Goal: Task Accomplishment & Management: Manage account settings

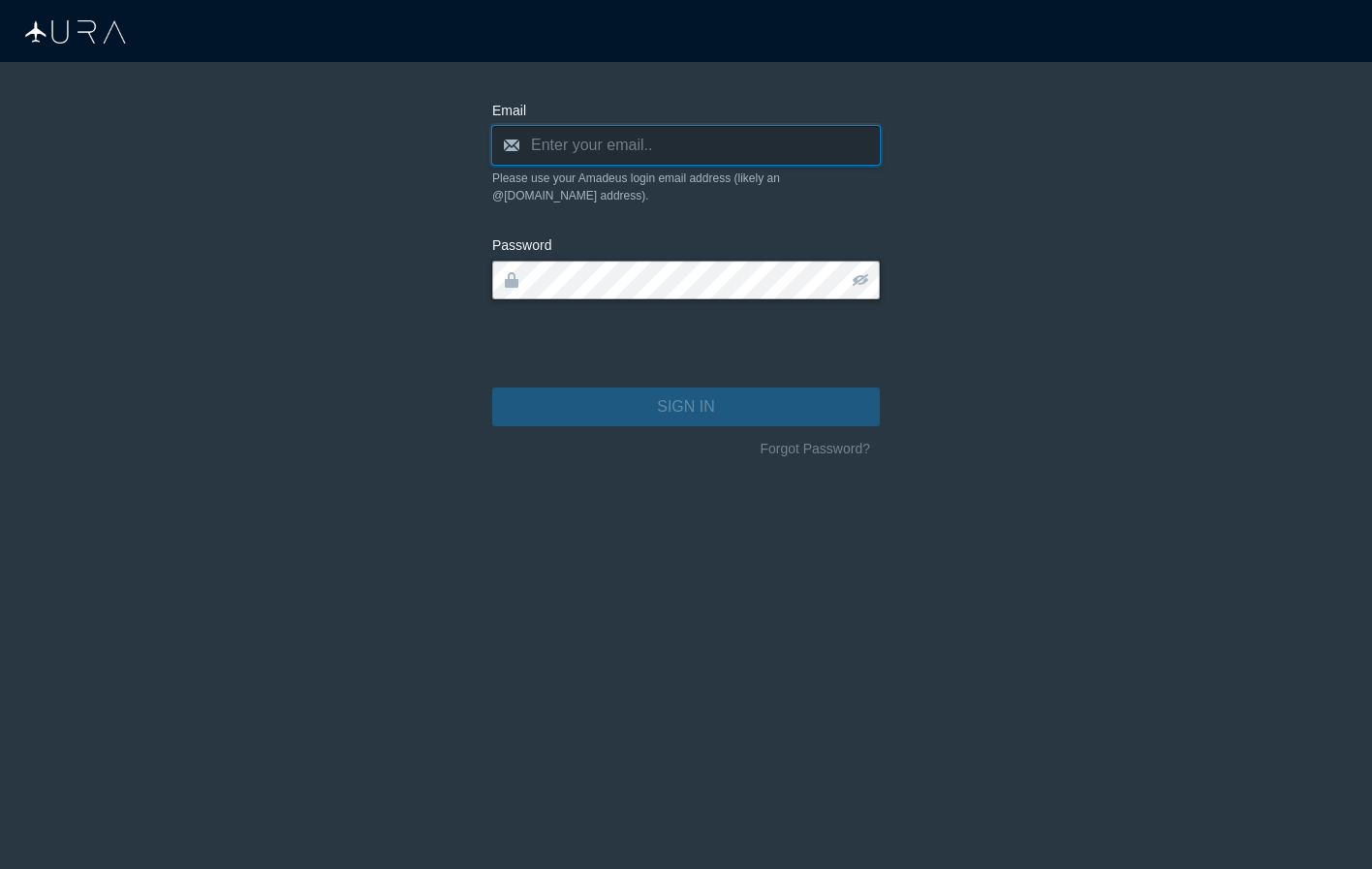
type input "[PERSON_NAME][EMAIL_ADDRESS][DOMAIN_NAME]"
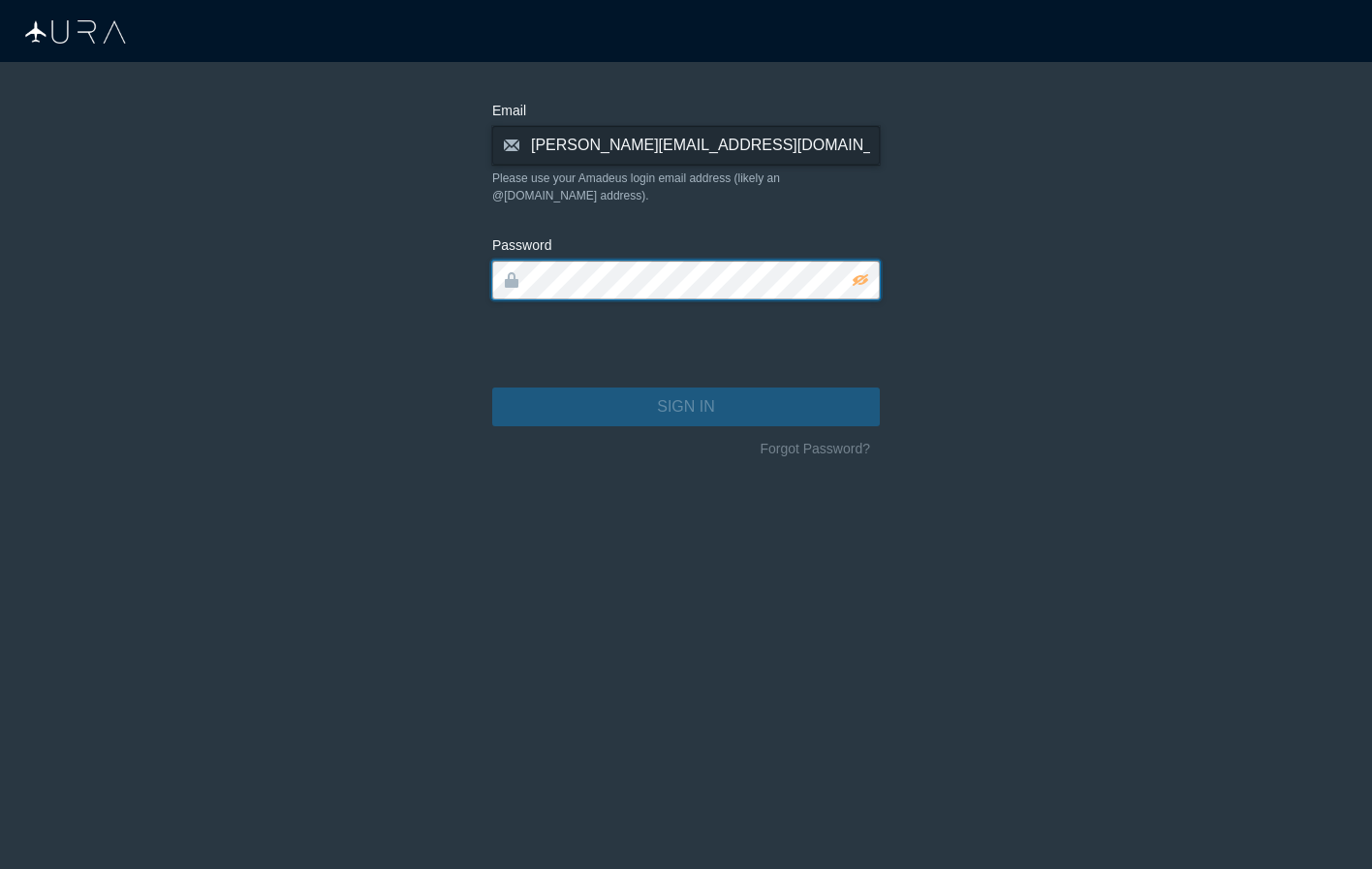
click at [686, 389] on button "SIGN IN" at bounding box center [685, 406] width 387 height 39
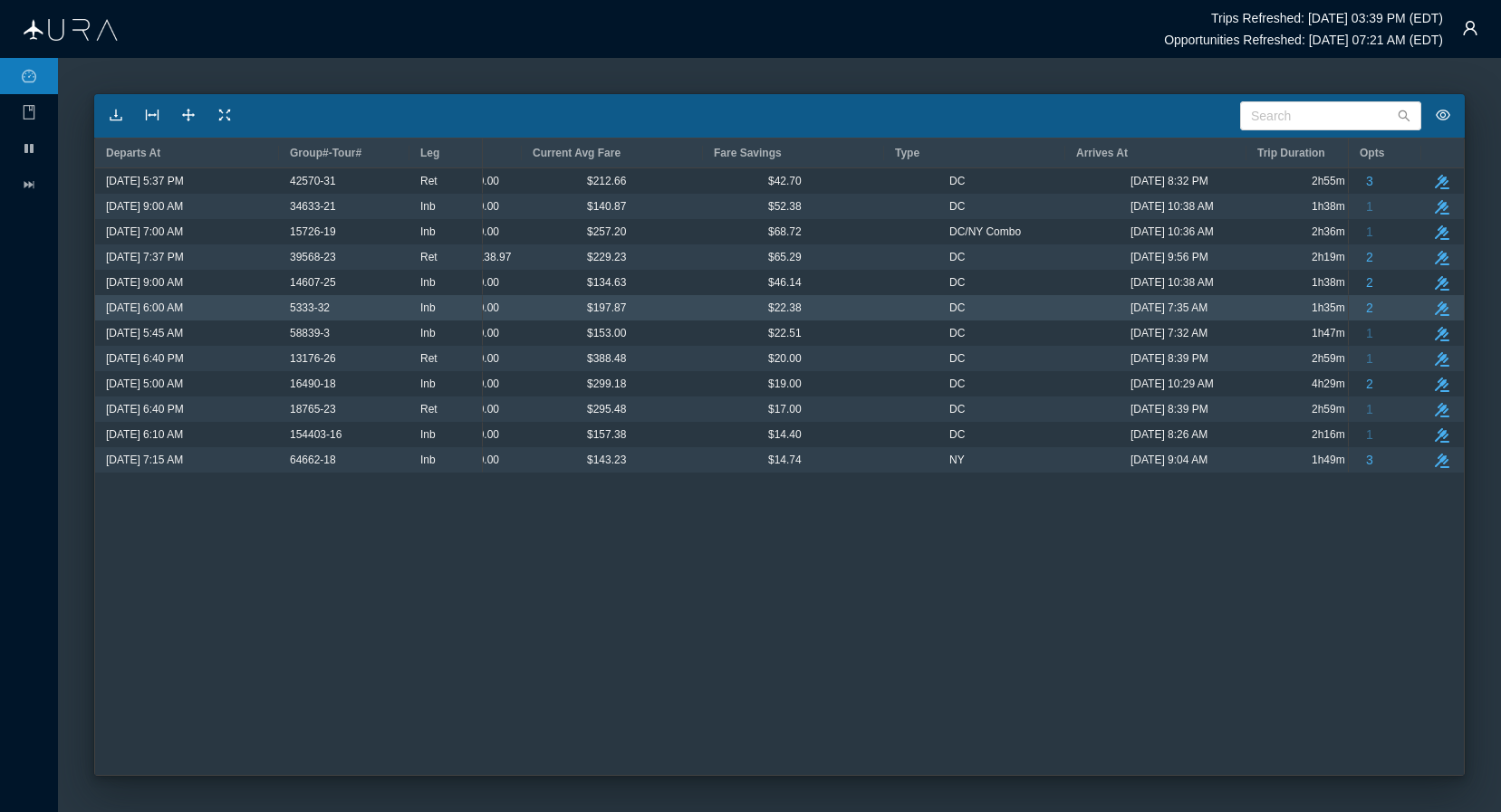
scroll to position [0, 1256]
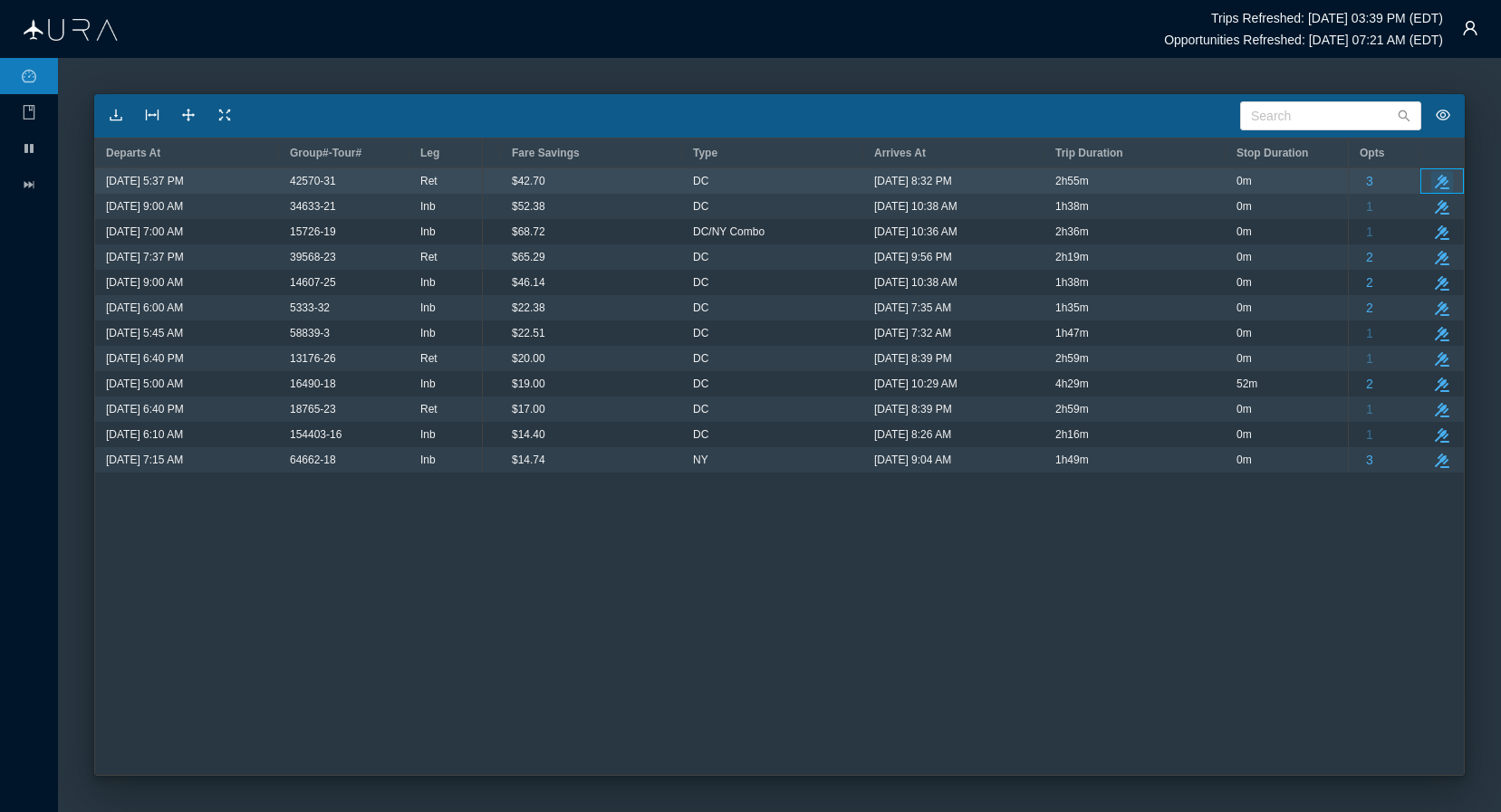
click at [1281, 186] on button "take-action" at bounding box center [1441, 181] width 21 height 21
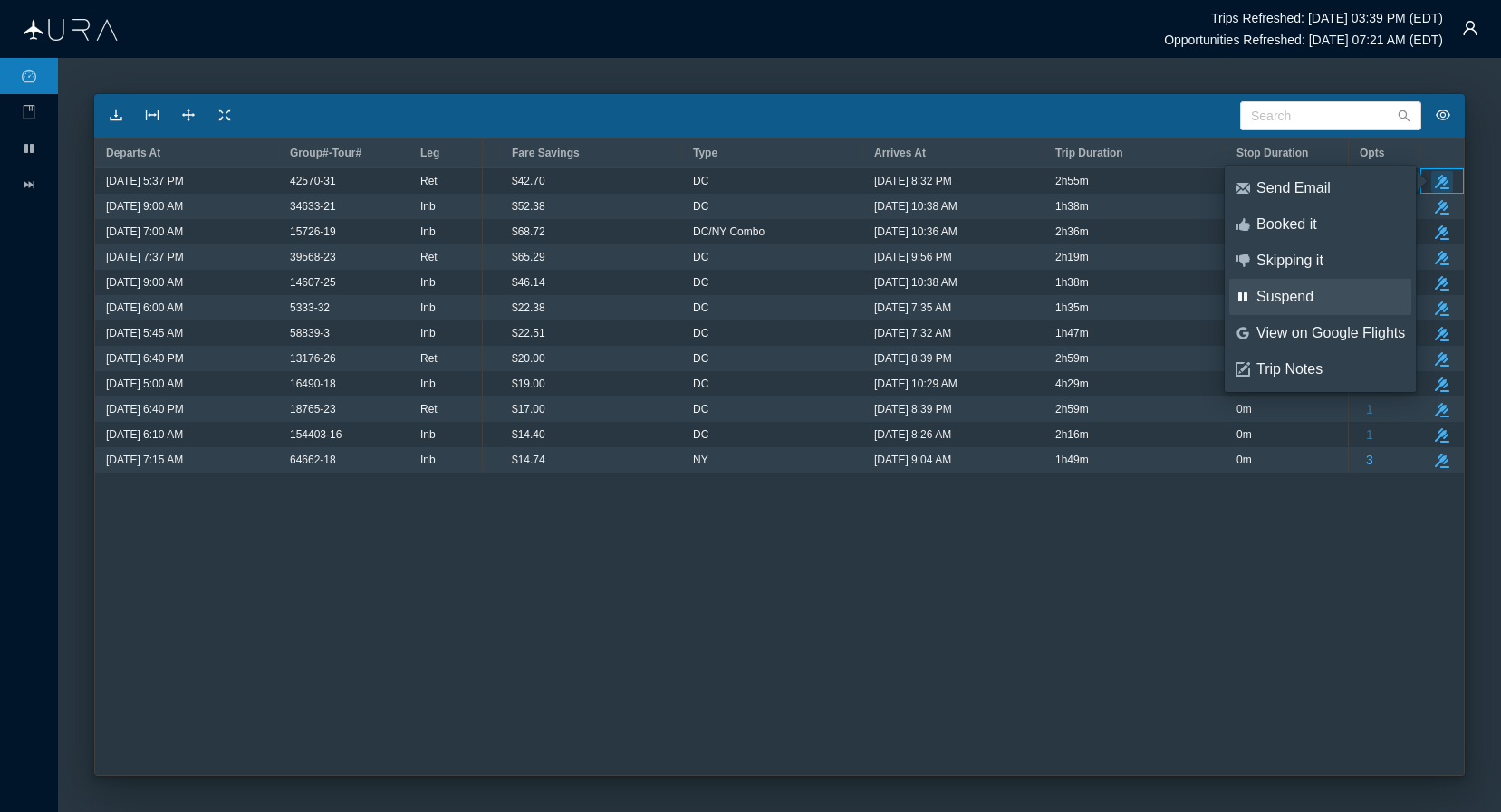
click at [1281, 298] on div "Suspend" at bounding box center [1331, 297] width 149 height 20
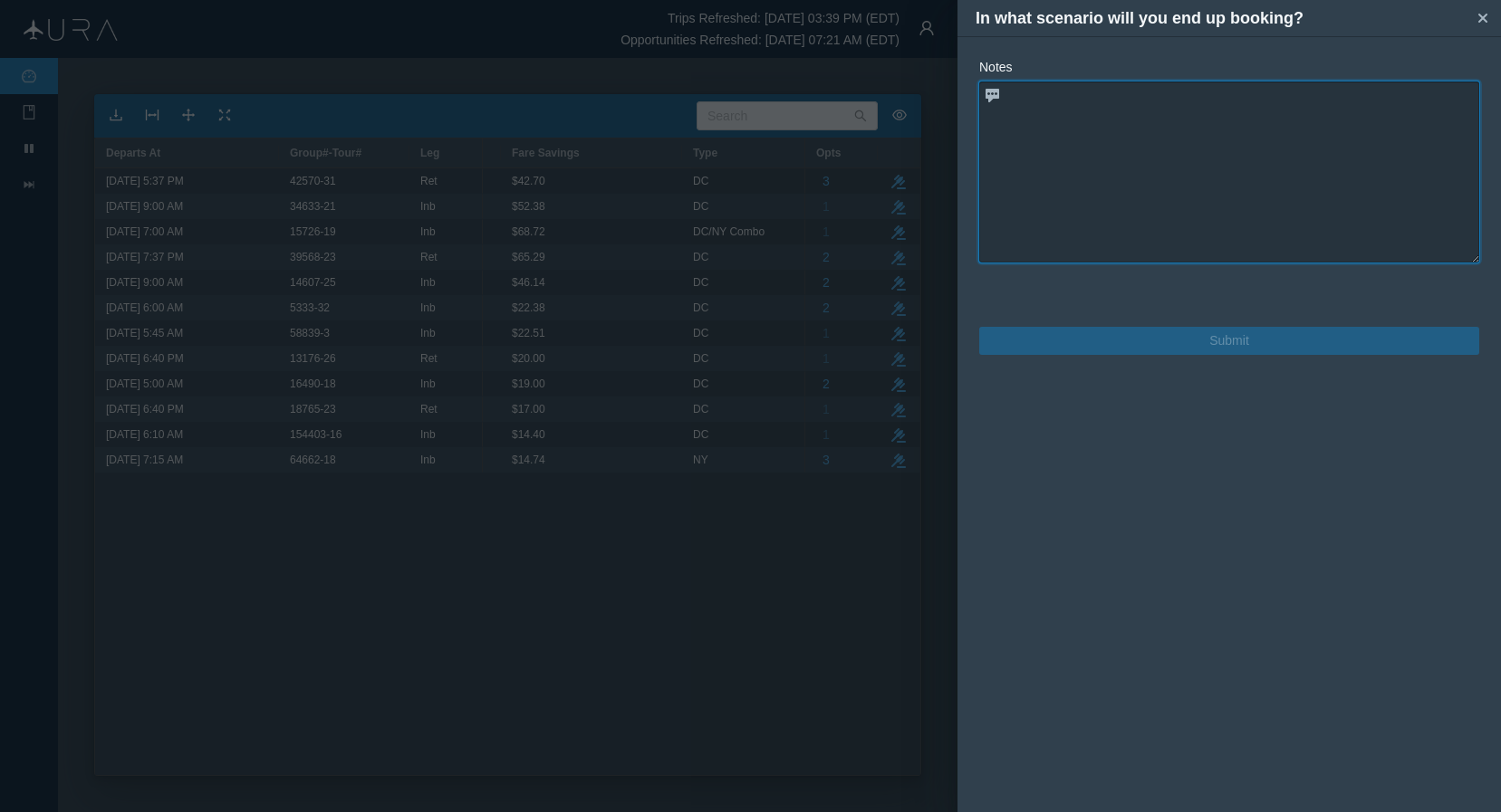
click at [1146, 153] on textarea at bounding box center [1228, 172] width 500 height 181
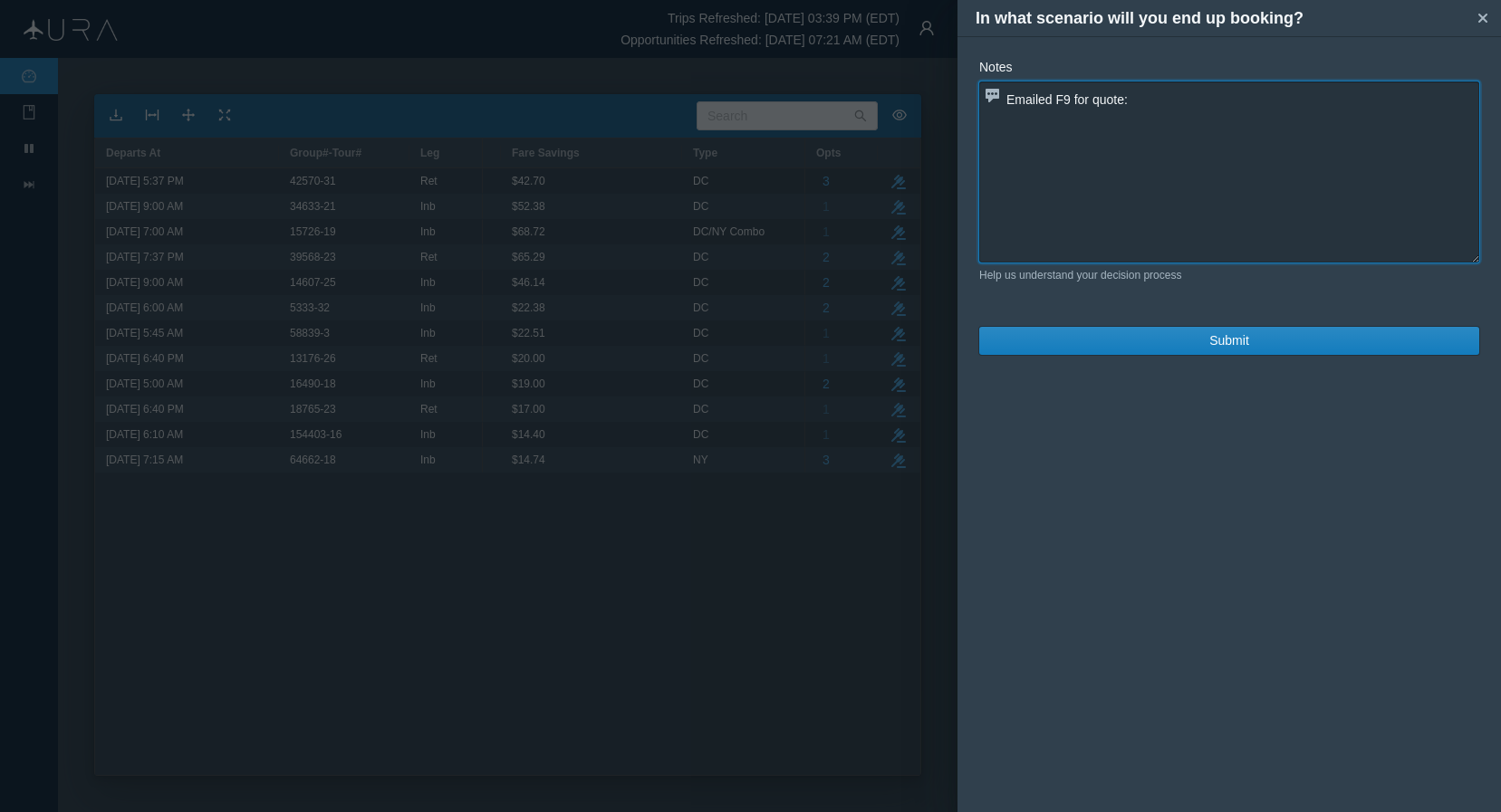
click at [1058, 146] on textarea "Emailed F9 for quote:" at bounding box center [1228, 172] width 500 height 181
paste textarea "F91665 V [DATE] 4 BWIMIA SS1 537P 832P"
click at [1007, 123] on textarea "Emailed F9 for quote: F91665 V [DATE] 4 BWIMIA SS1 537P 832P" at bounding box center [1228, 172] width 500 height 181
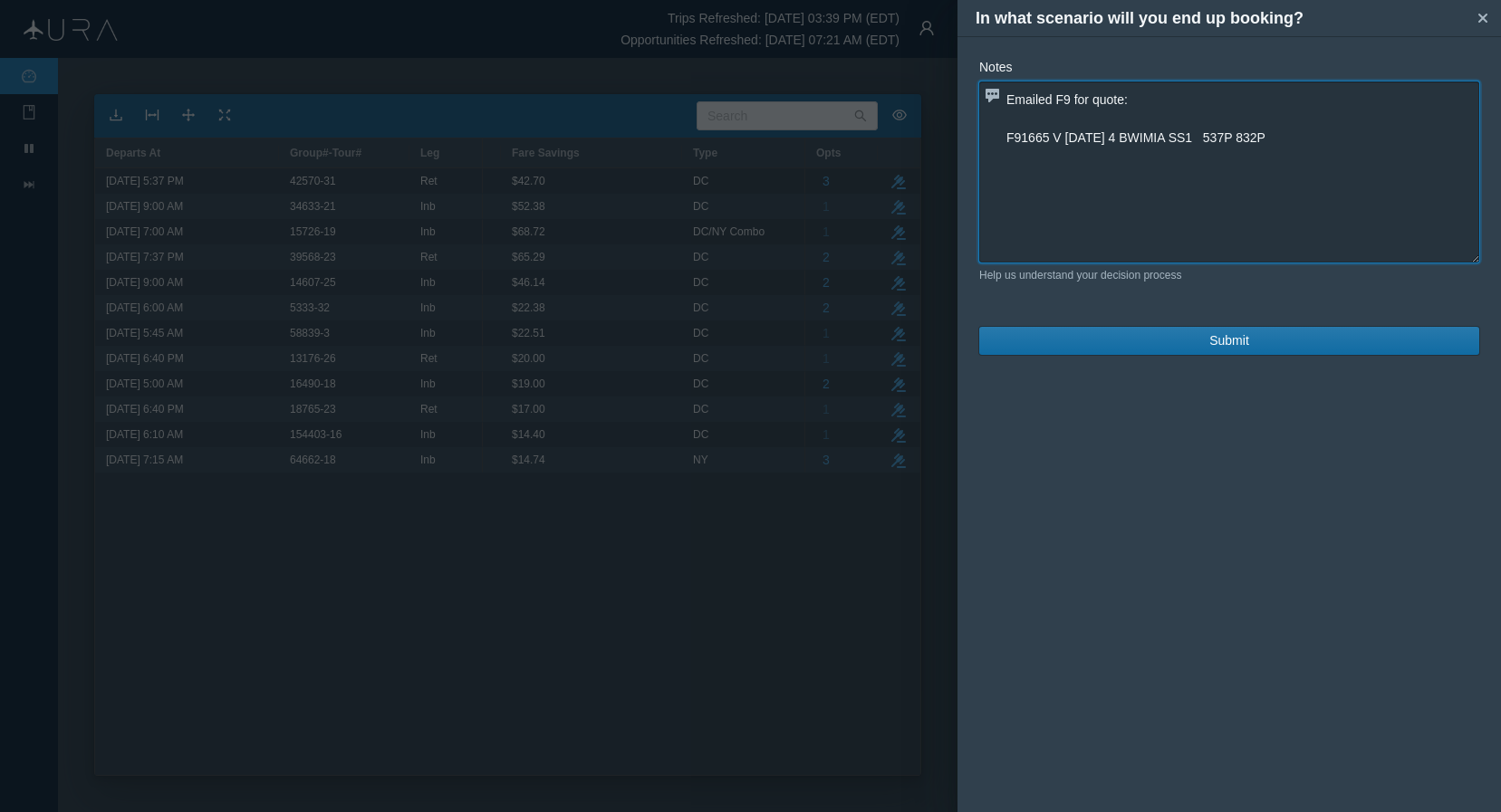
type textarea "Emailed F9 for quote: F91665 V [DATE] 4 BWIMIA SS1 537P 832P"
click at [1226, 332] on span "Submit" at bounding box center [1228, 340] width 40 height 19
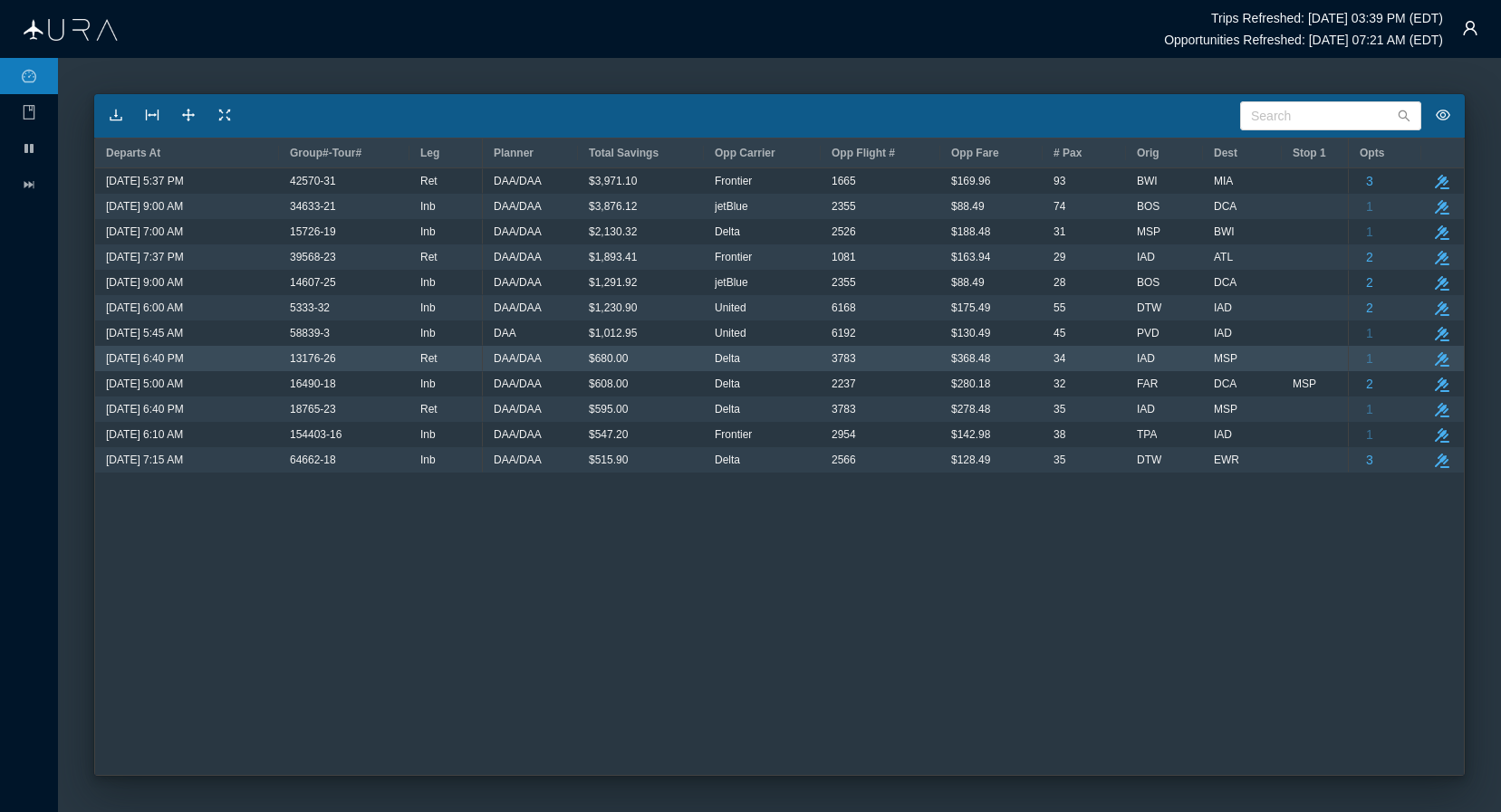
scroll to position [0, 0]
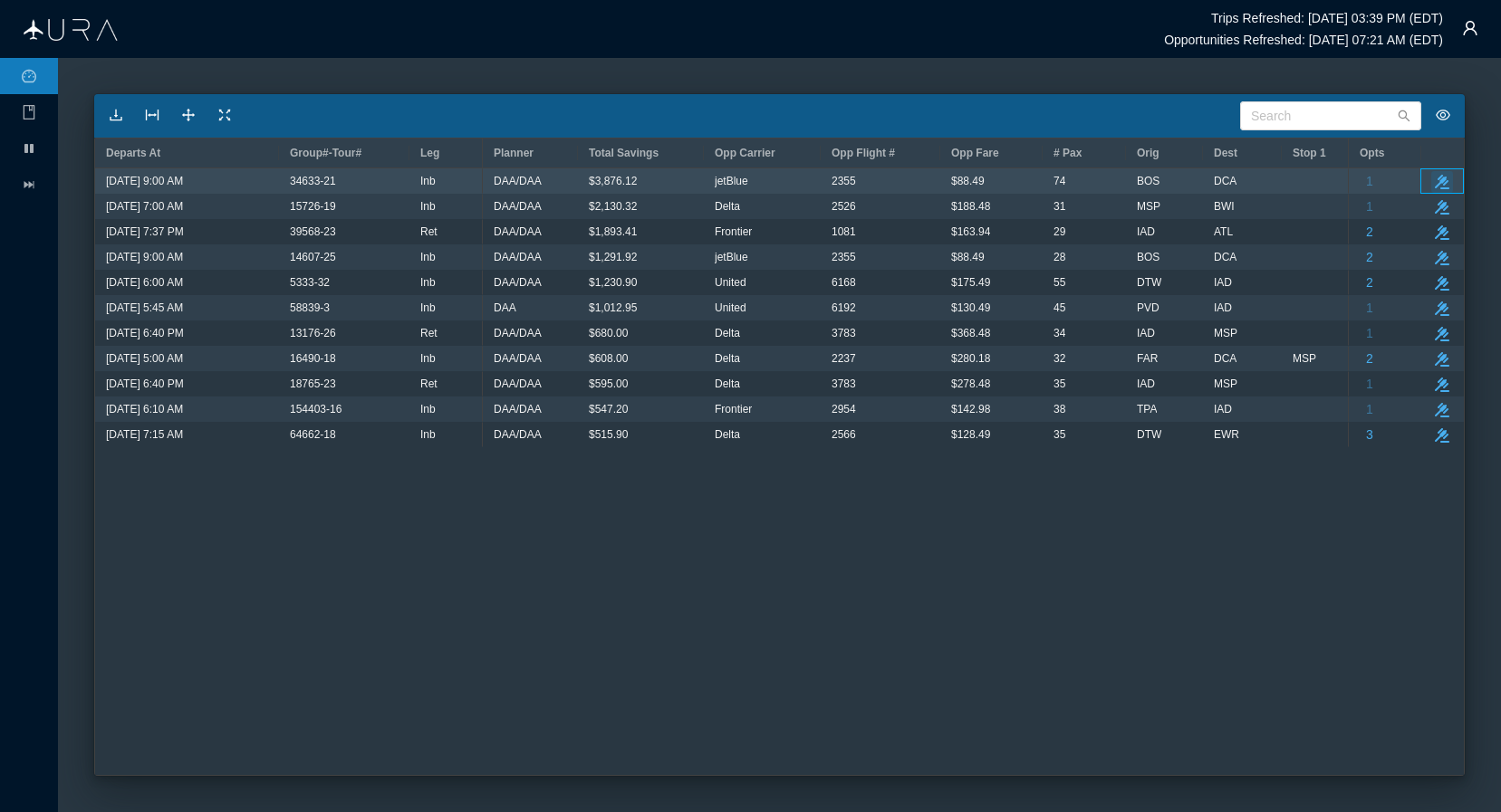
click at [1281, 182] on icon "take-action" at bounding box center [1442, 182] width 15 height 15
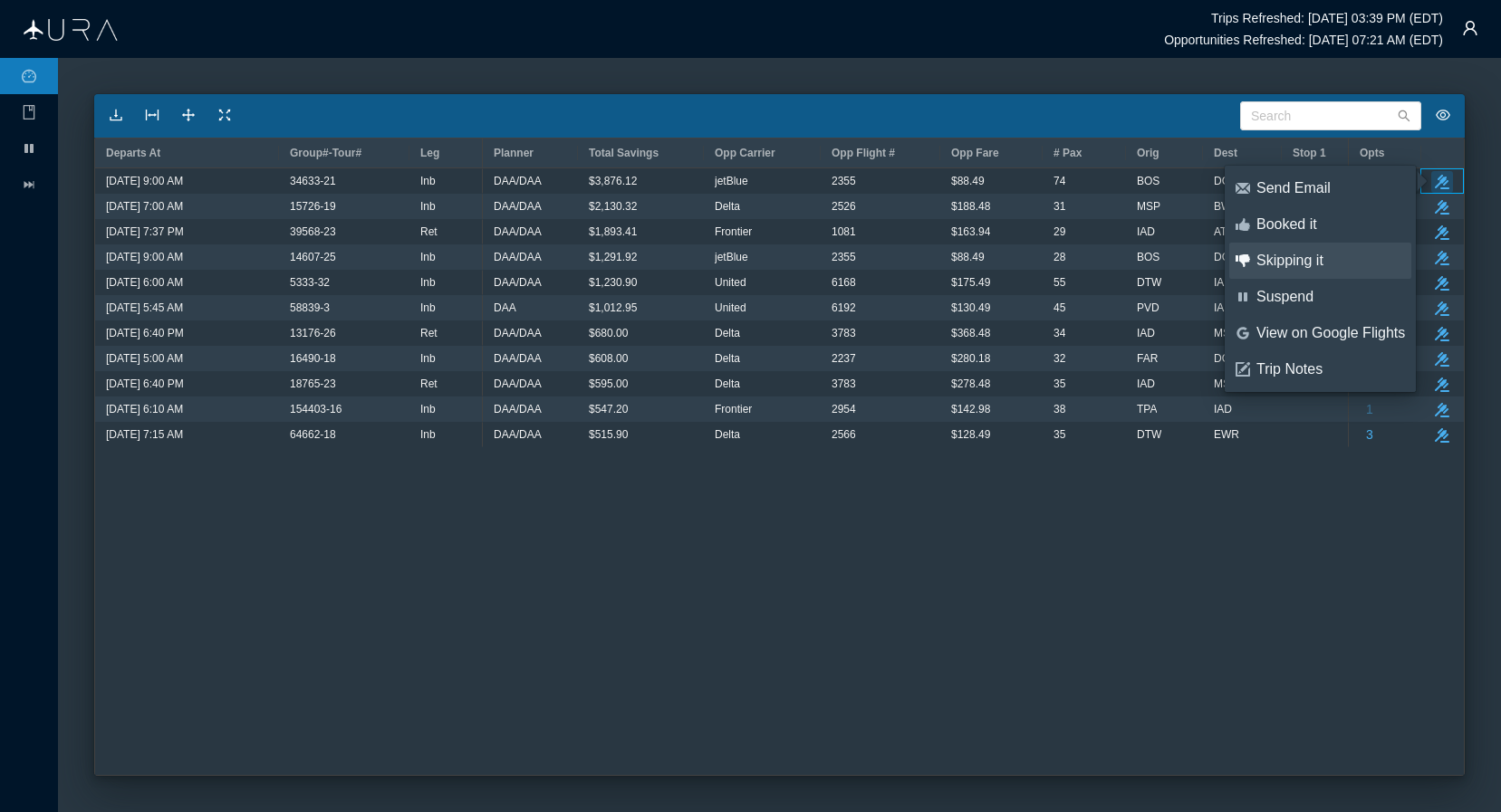
click at [1281, 264] on div "Skipping it" at bounding box center [1331, 260] width 149 height 20
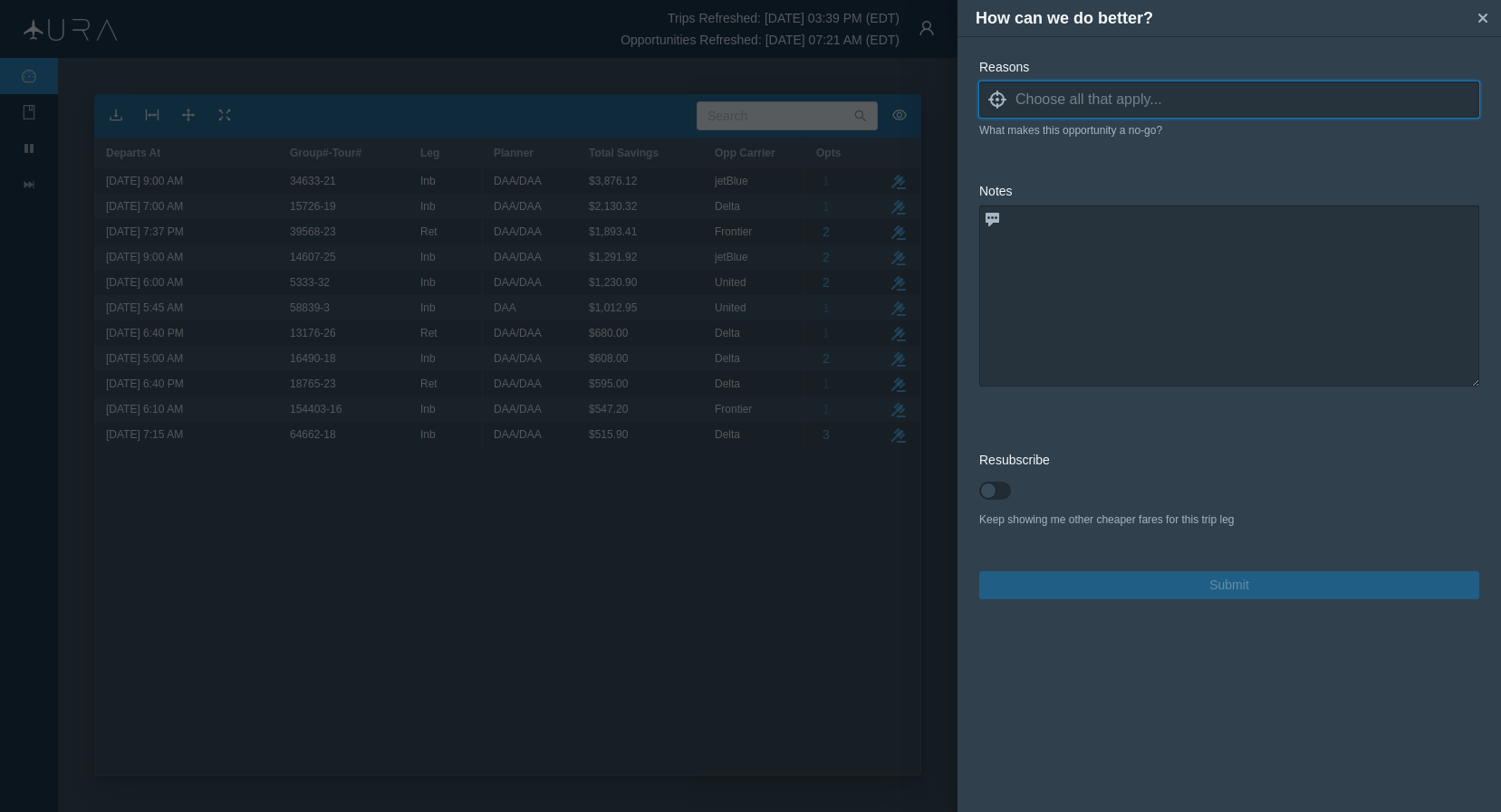
click at [1078, 96] on input at bounding box center [1247, 99] width 463 height 27
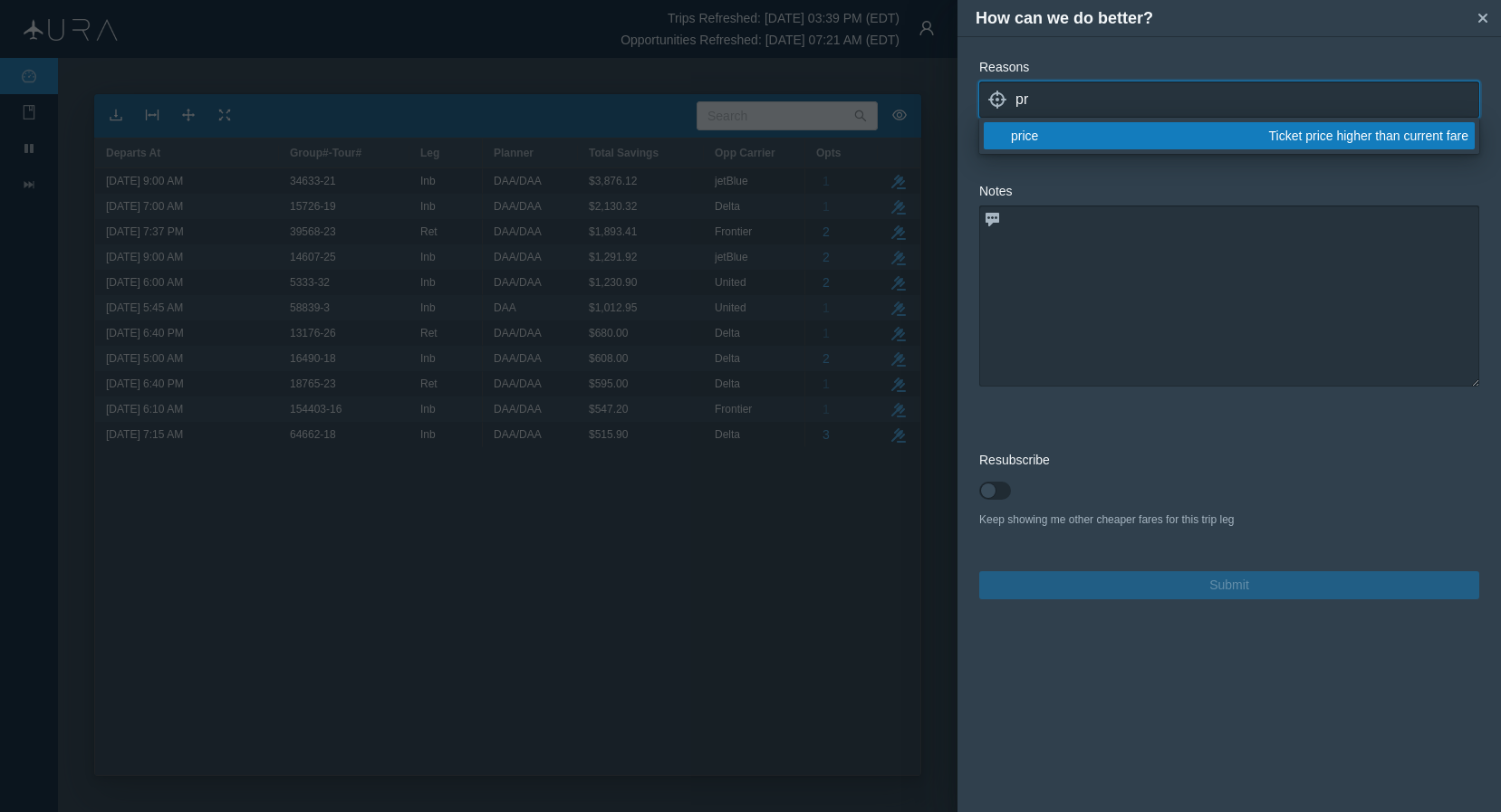
type input "pr"
click at [1040, 136] on div "price" at bounding box center [1136, 135] width 252 height 18
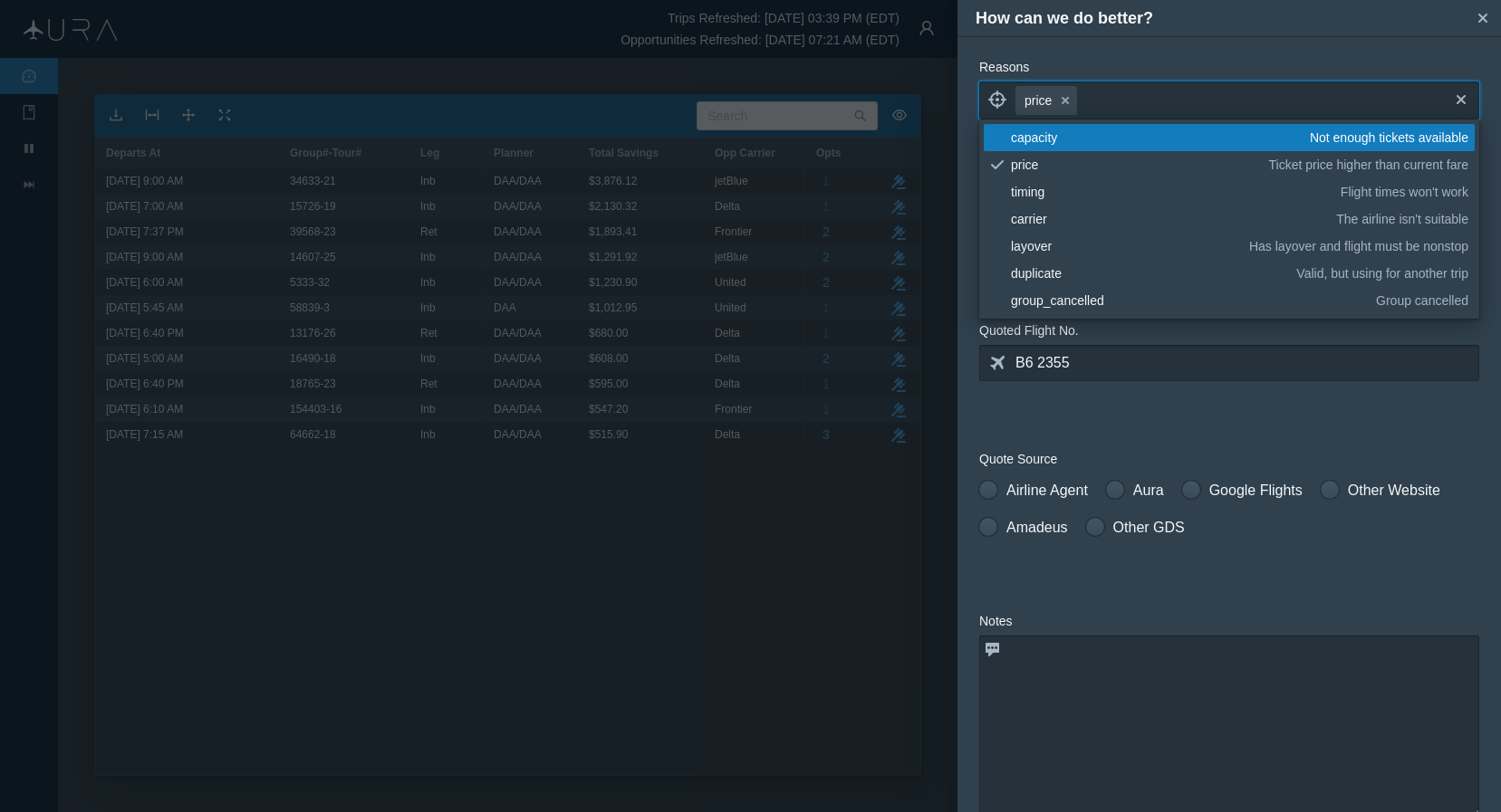
click at [1204, 422] on form "Reasons locate price small-cross cross blank capacity Not enough tickets availa…" at bounding box center [1228, 543] width 500 height 971
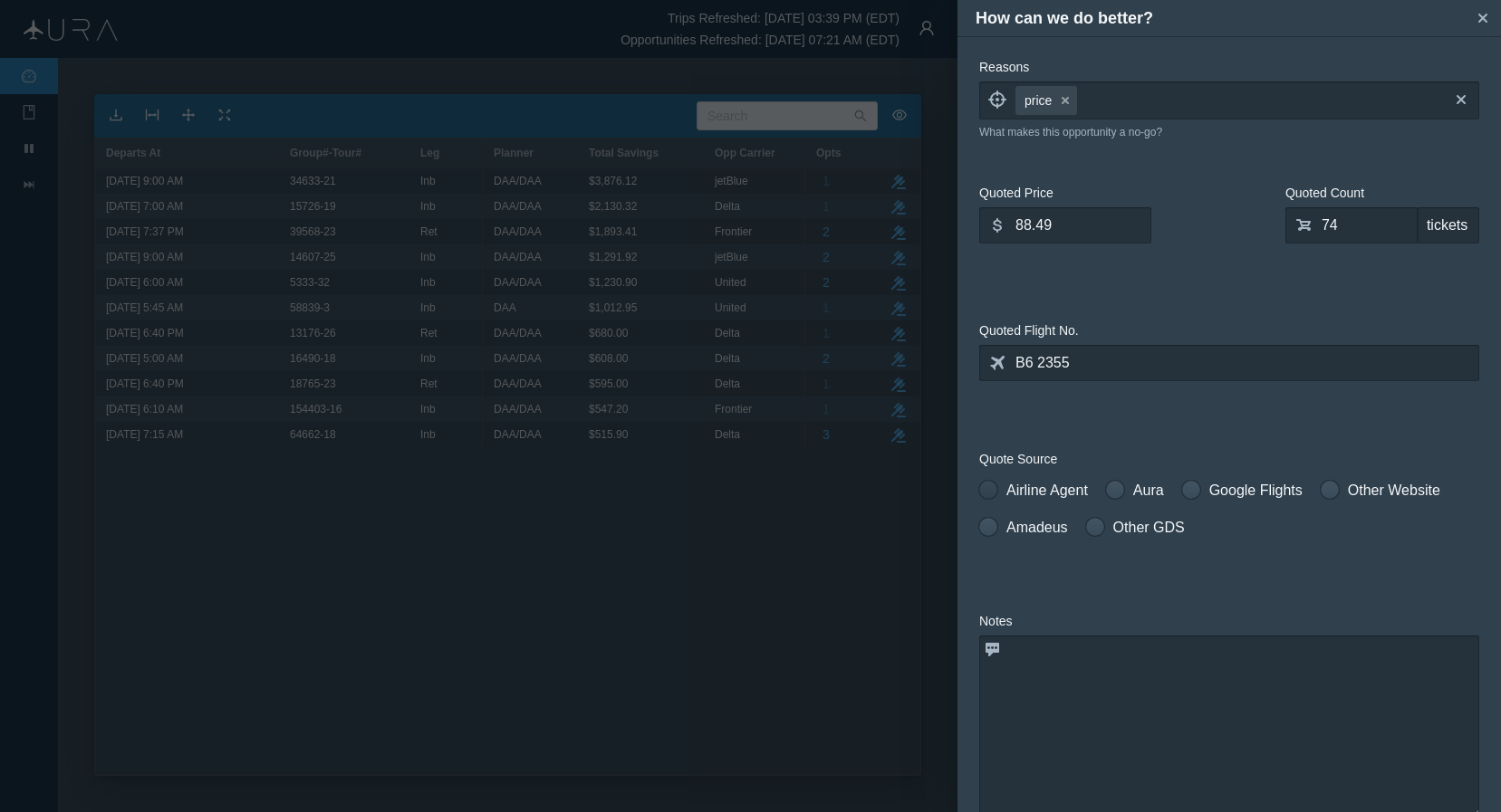
click at [991, 493] on span at bounding box center [987, 489] width 18 height 18
click at [991, 492] on input "Airline Agent" at bounding box center [985, 486] width 13 height 13
radio input "true"
drag, startPoint x: 1058, startPoint y: 226, endPoint x: 839, endPoint y: 232, distance: 219.1
click at [839, 232] on div "How can we do better? small-cross Reasons locate price small-cross cross What m…" at bounding box center [750, 406] width 1501 height 812
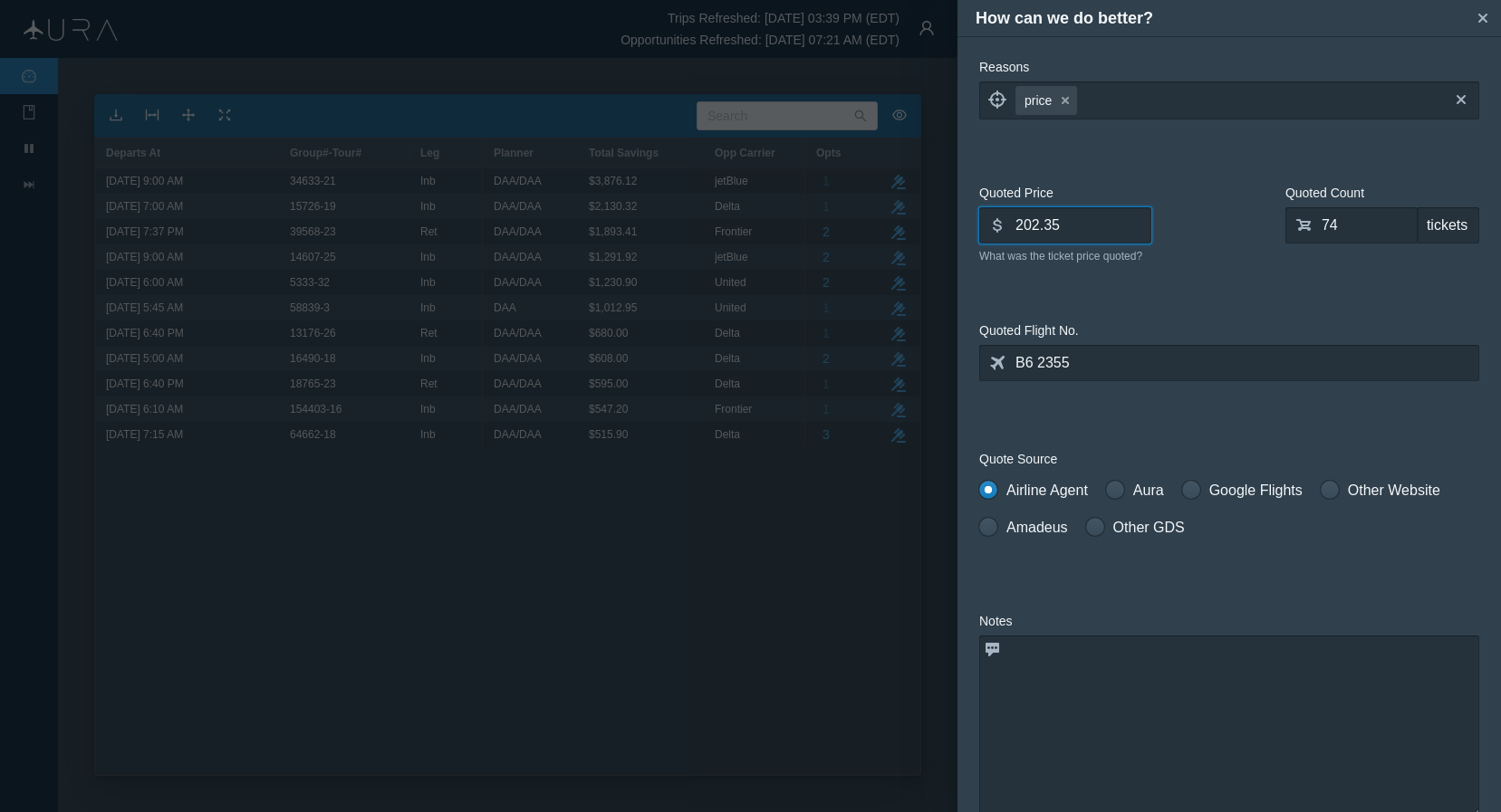
type input "202.35"
click at [1113, 677] on textarea at bounding box center [1228, 725] width 500 height 181
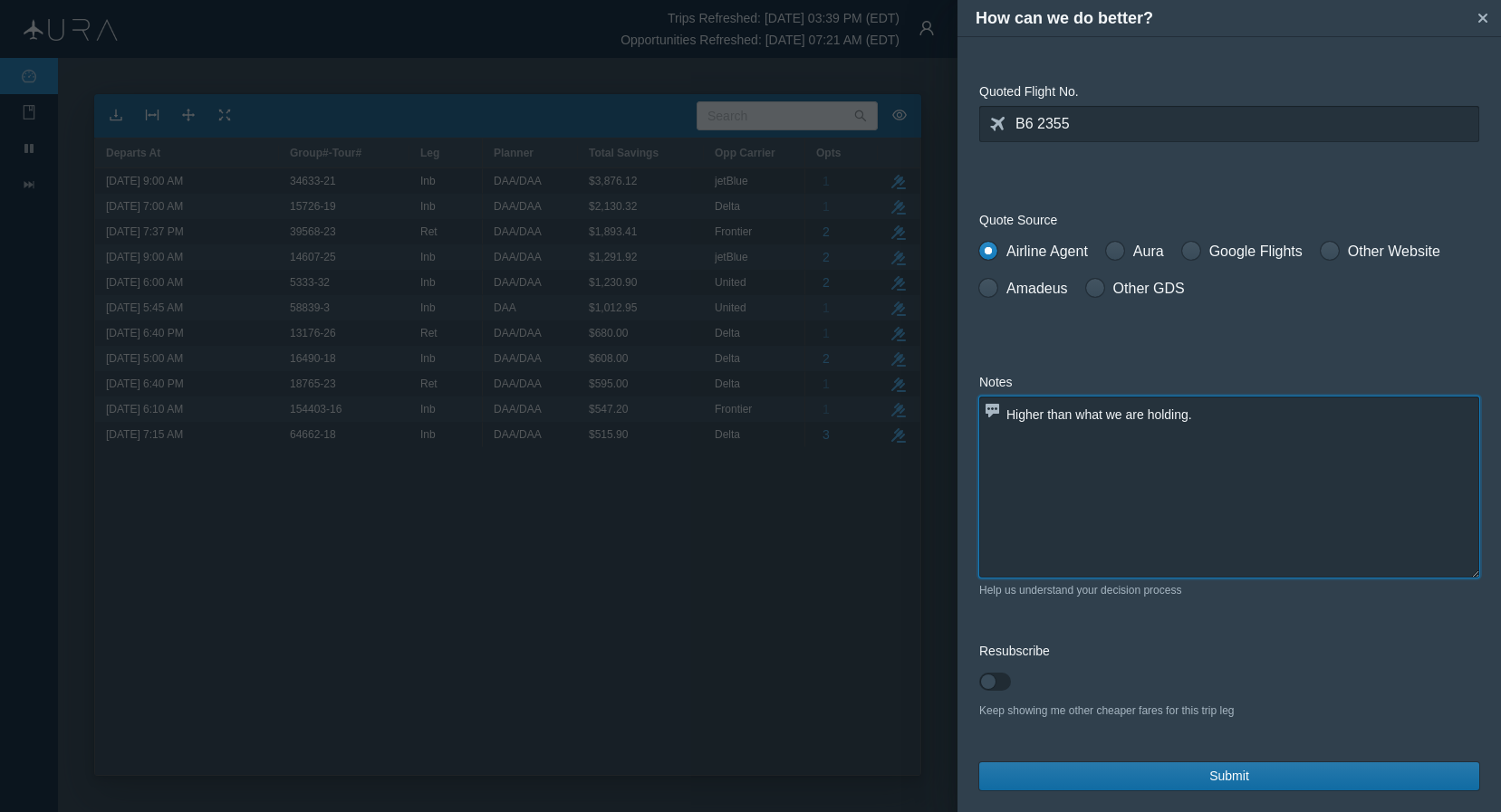
scroll to position [239, 0]
type textarea "Higher than what we are holding."
click at [1215, 772] on span "Submit" at bounding box center [1228, 776] width 40 height 19
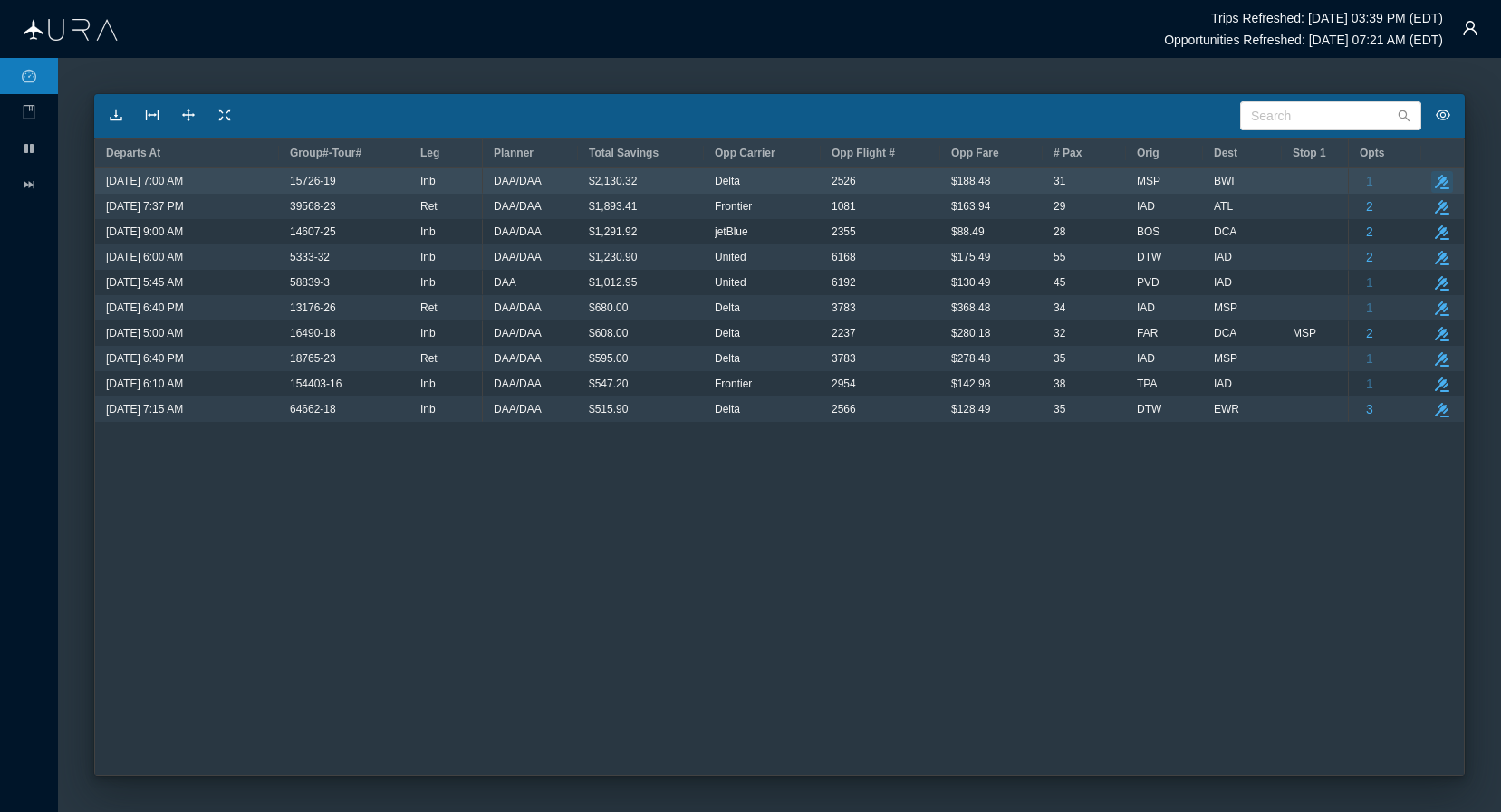
click at [1281, 182] on icon "button" at bounding box center [1442, 182] width 15 height 15
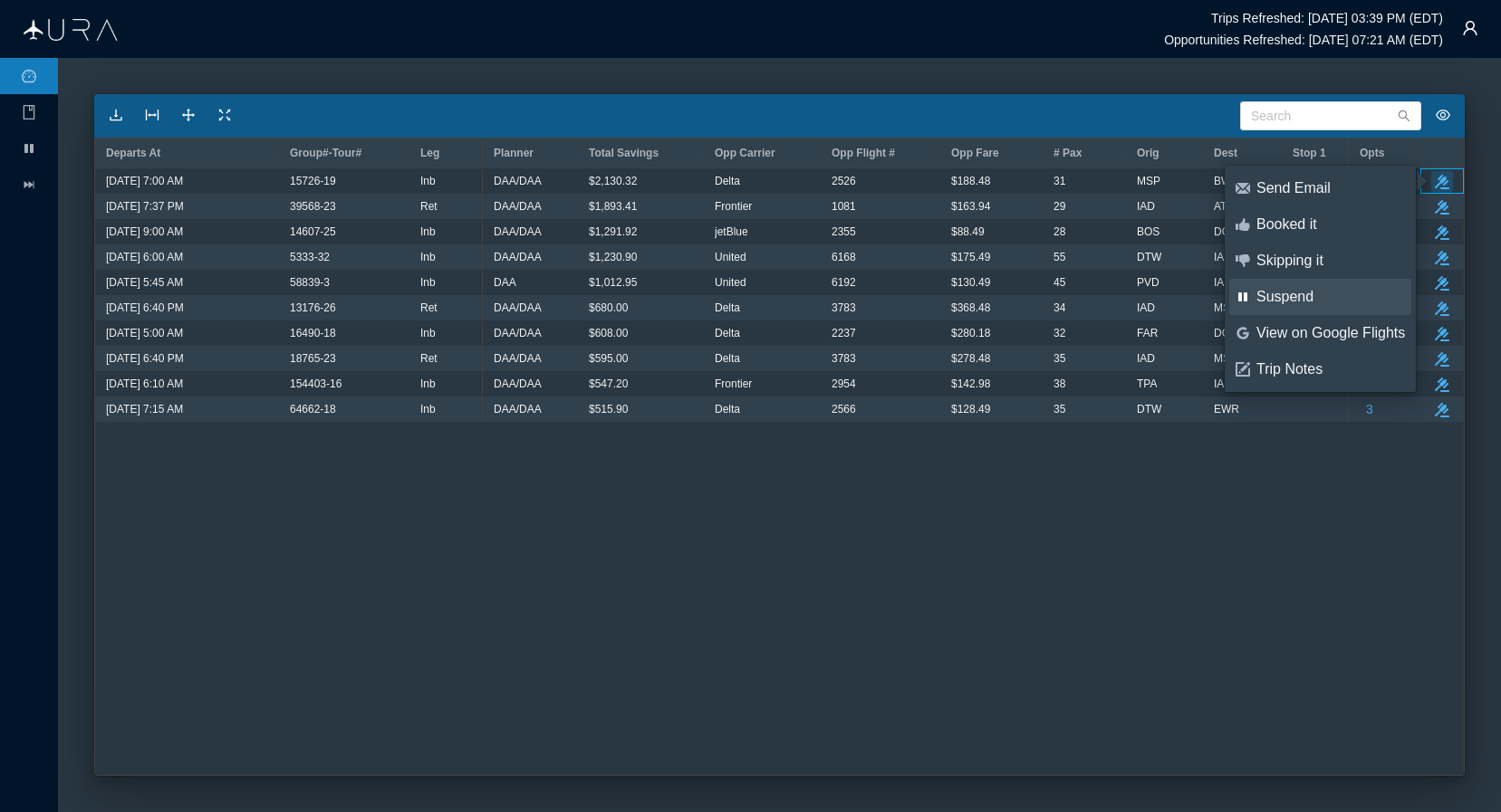
click at [1281, 295] on div "Suspend" at bounding box center [1331, 297] width 149 height 20
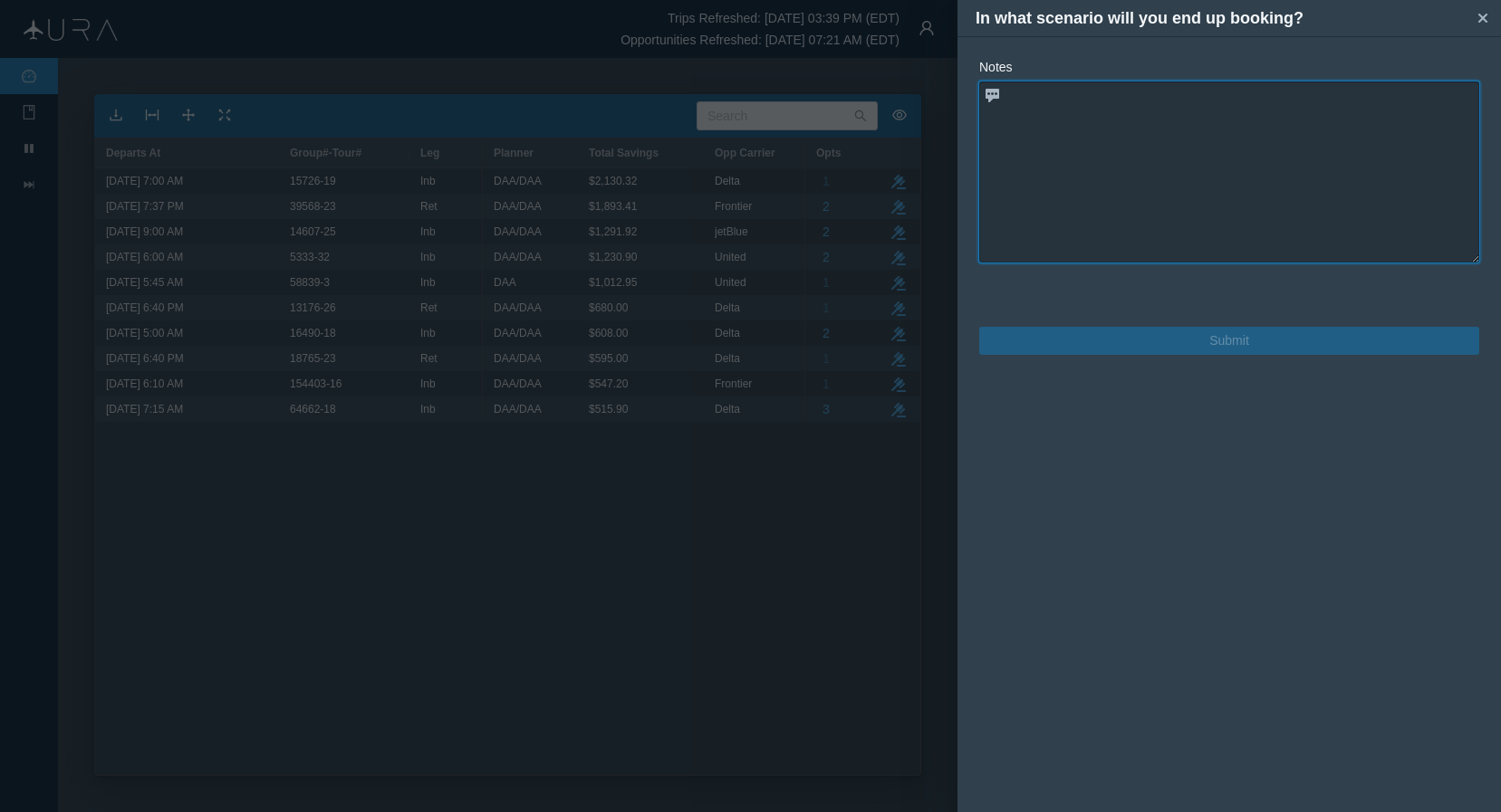
click at [1222, 142] on textarea at bounding box center [1228, 172] width 500 height 181
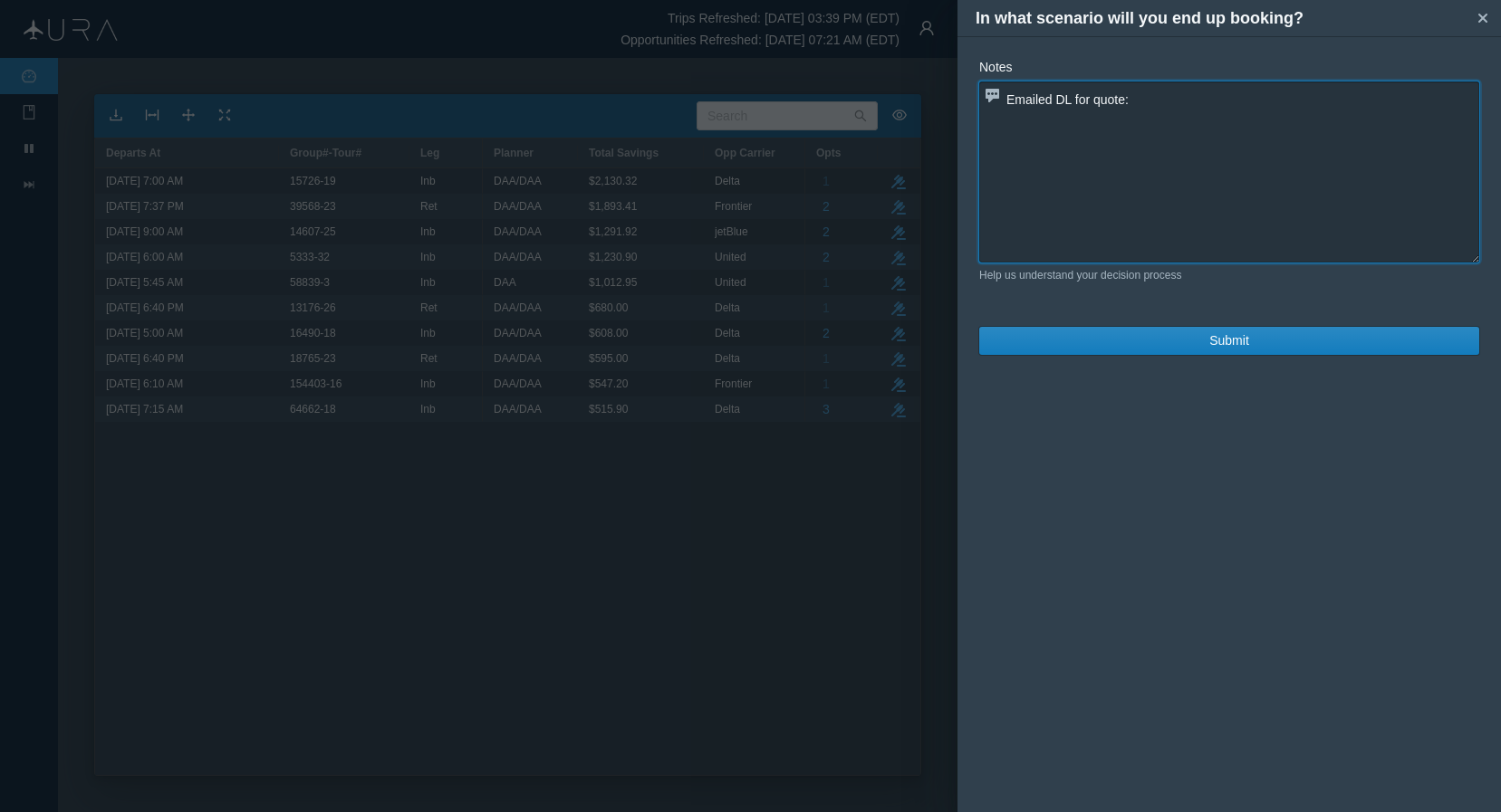
click at [1222, 96] on textarea "Emailed DL for quote:" at bounding box center [1228, 172] width 500 height 181
paste textarea "DL2526 [DATE] MSPBWI 700A 1036A"
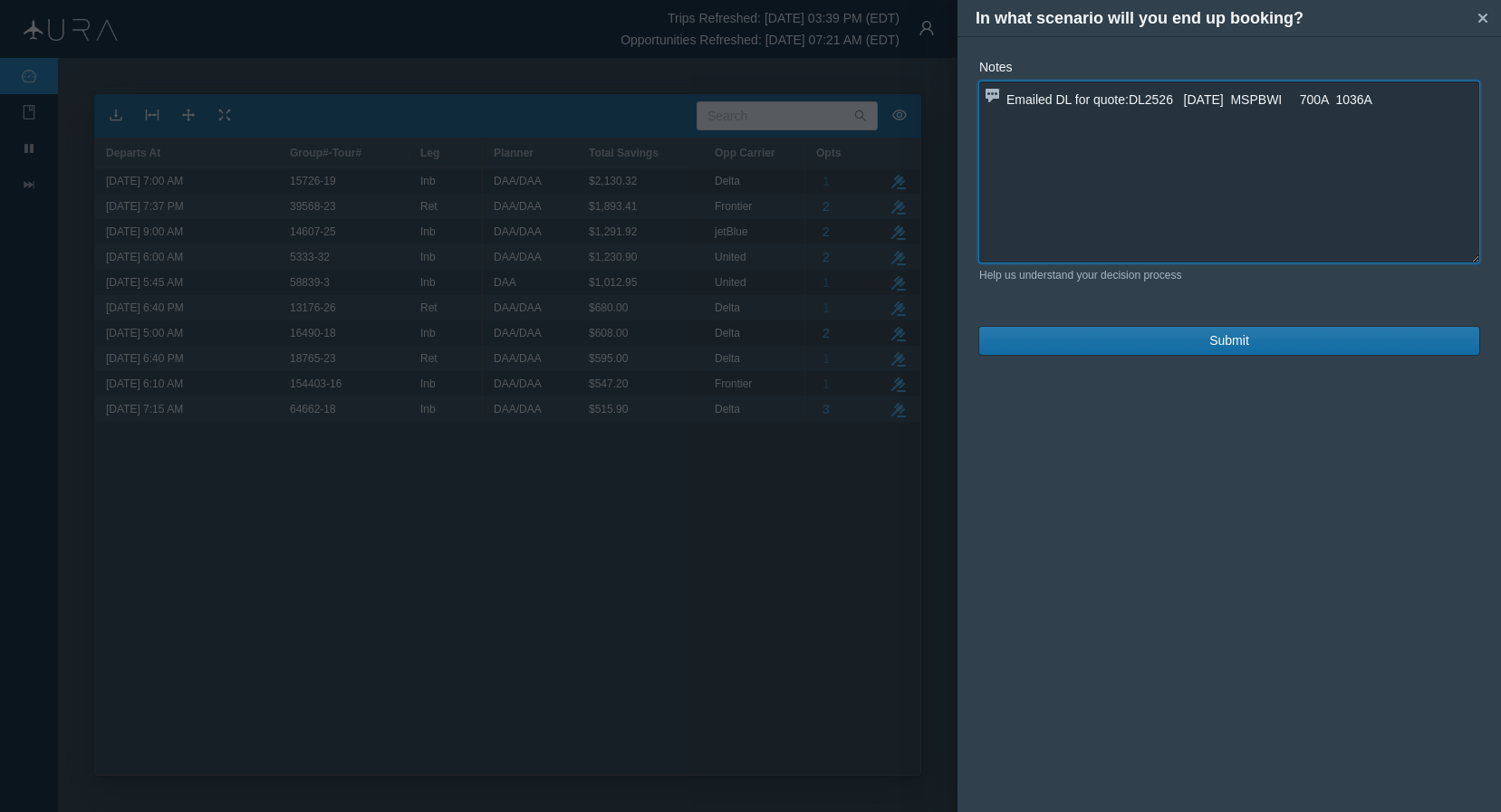
type textarea "Emailed DL for quote:DL2526 [DATE] MSPBWI 700A 1036A"
click at [1202, 347] on button "Submit" at bounding box center [1228, 340] width 500 height 28
